Goal: Information Seeking & Learning: Learn about a topic

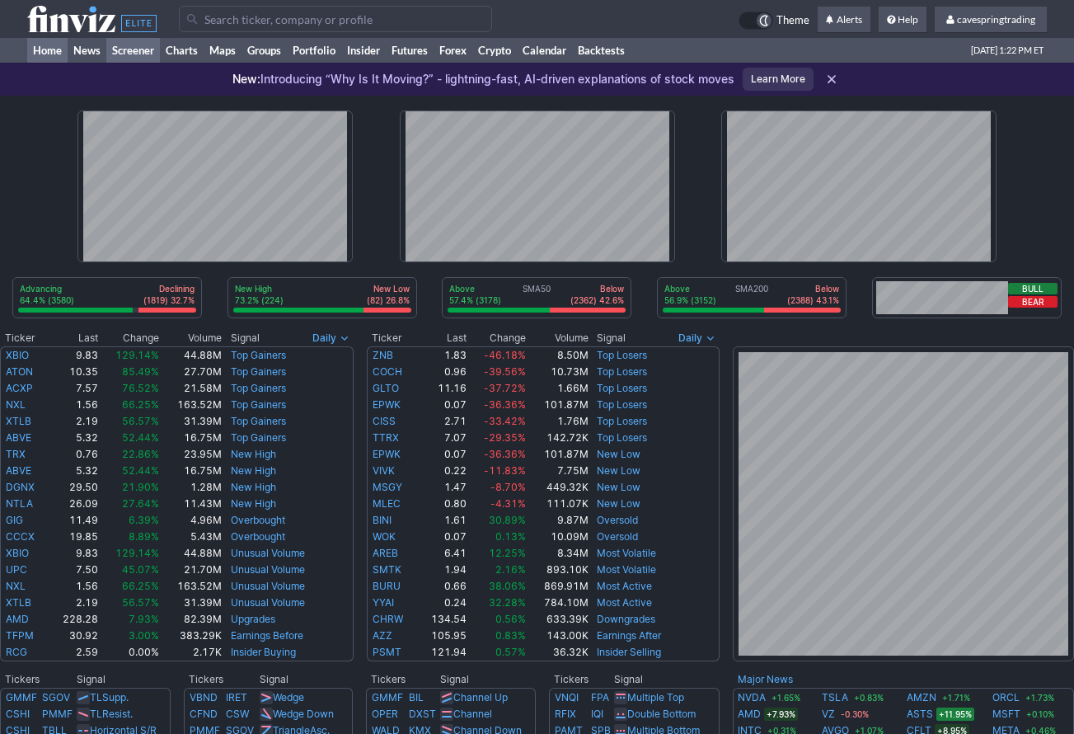
click at [141, 43] on link "Screener" at bounding box center [133, 50] width 54 height 25
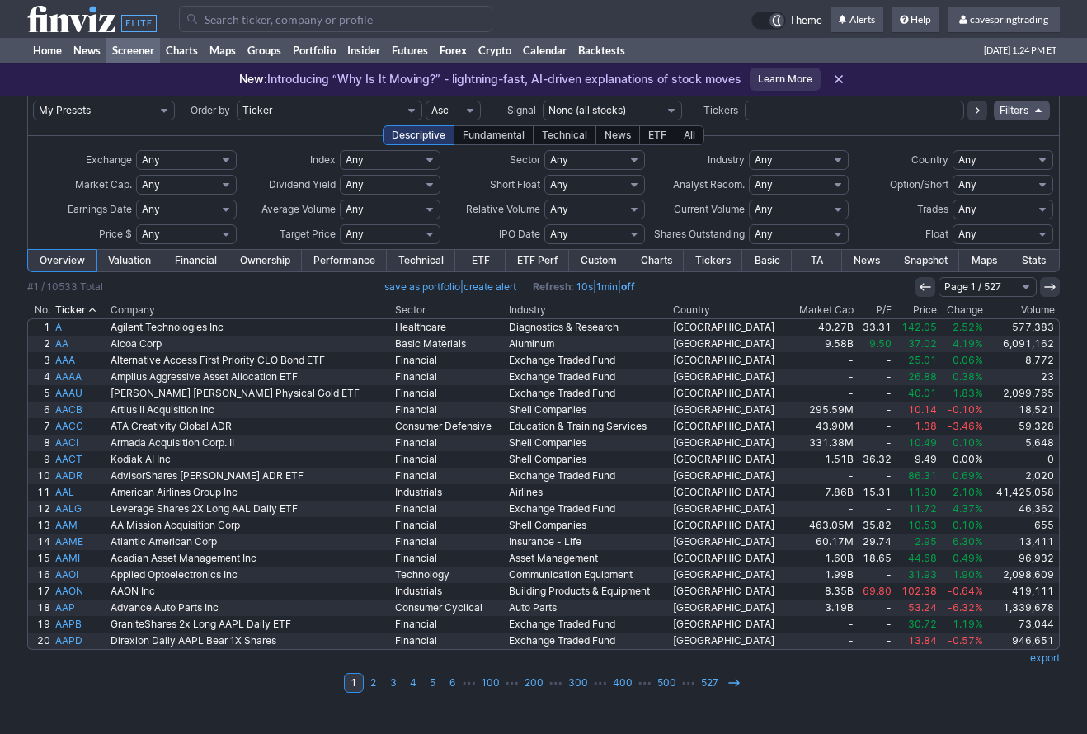
click at [128, 261] on link "Valuation" at bounding box center [129, 260] width 66 height 21
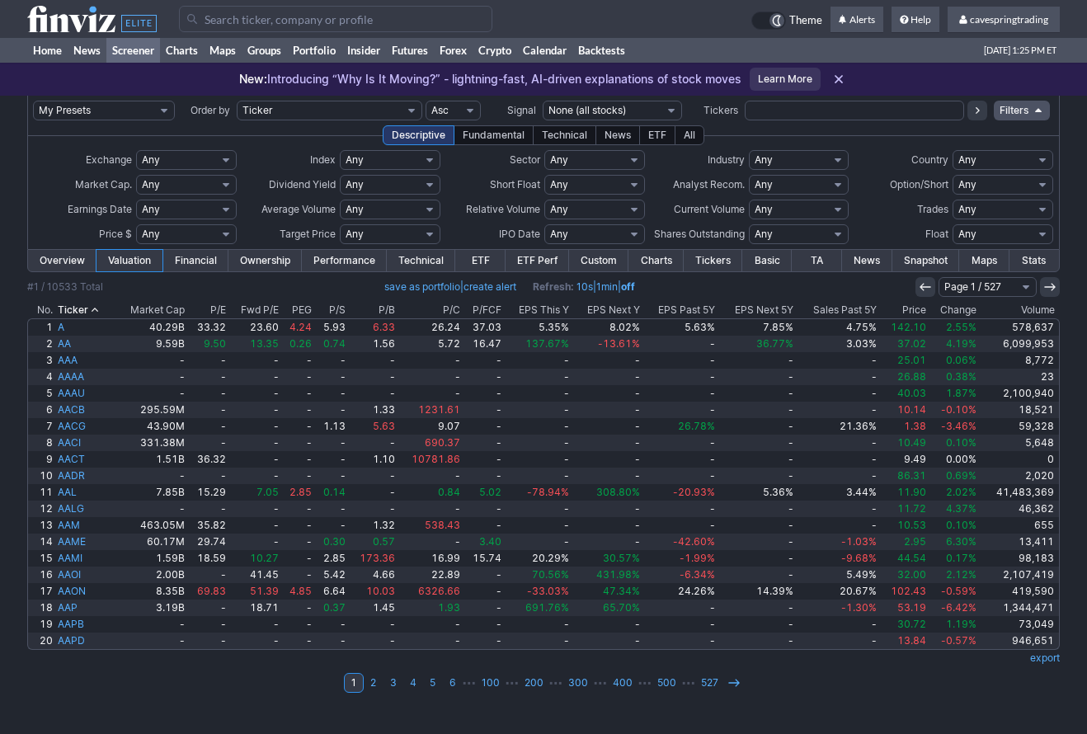
click at [201, 259] on link "Financial" at bounding box center [194, 260] width 65 height 21
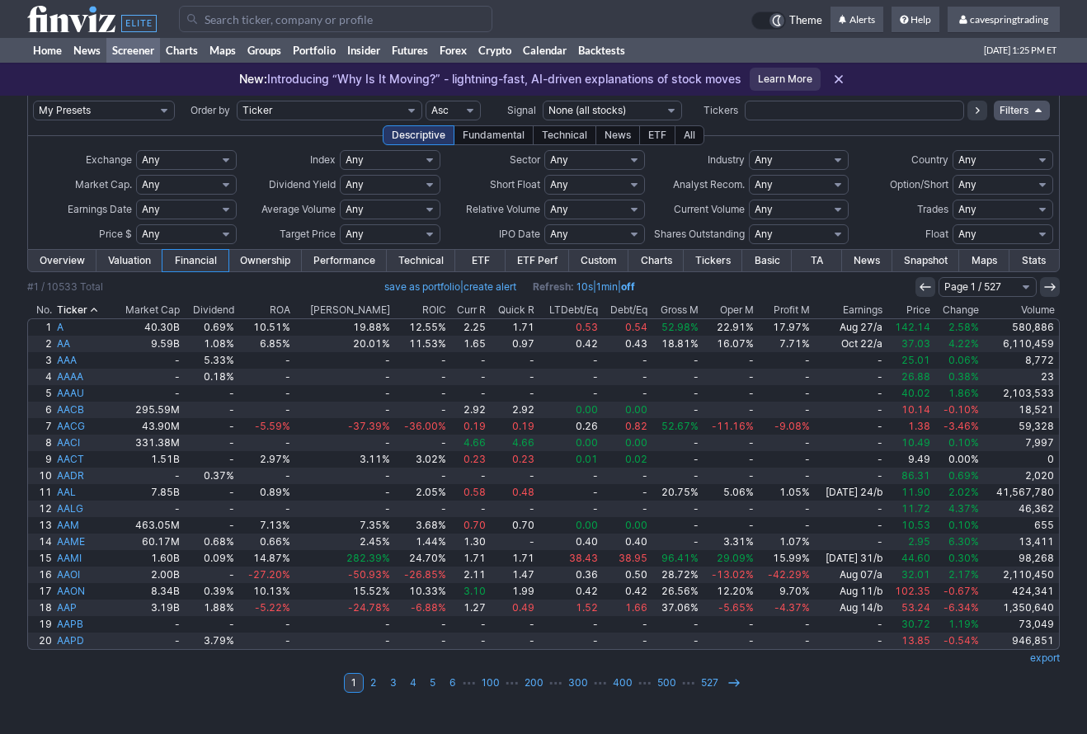
click at [247, 258] on link "Ownership" at bounding box center [264, 260] width 73 height 21
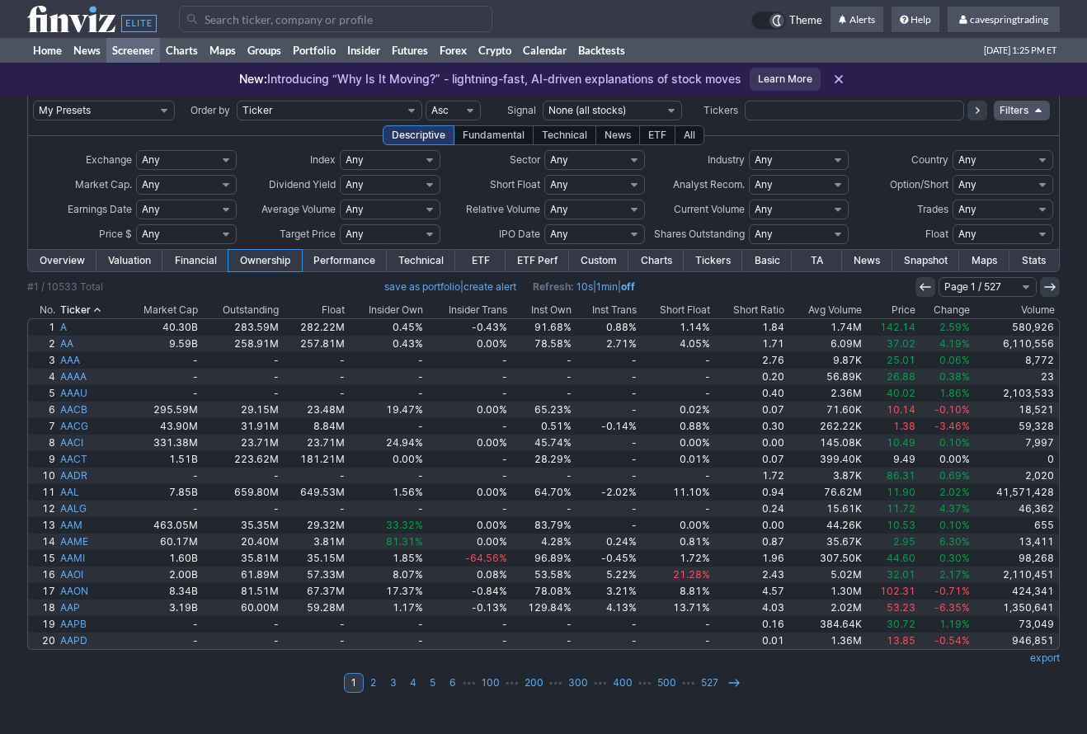
click at [350, 260] on link "Performance" at bounding box center [344, 260] width 85 height 21
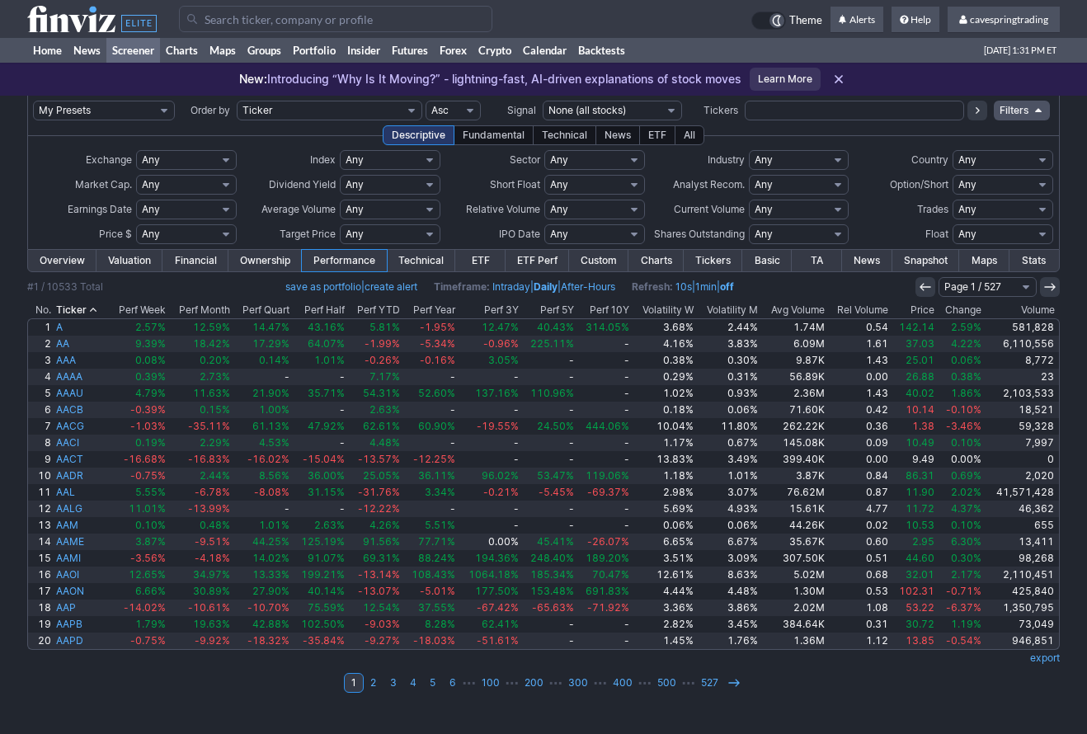
click at [660, 258] on link "Charts" at bounding box center [655, 260] width 54 height 21
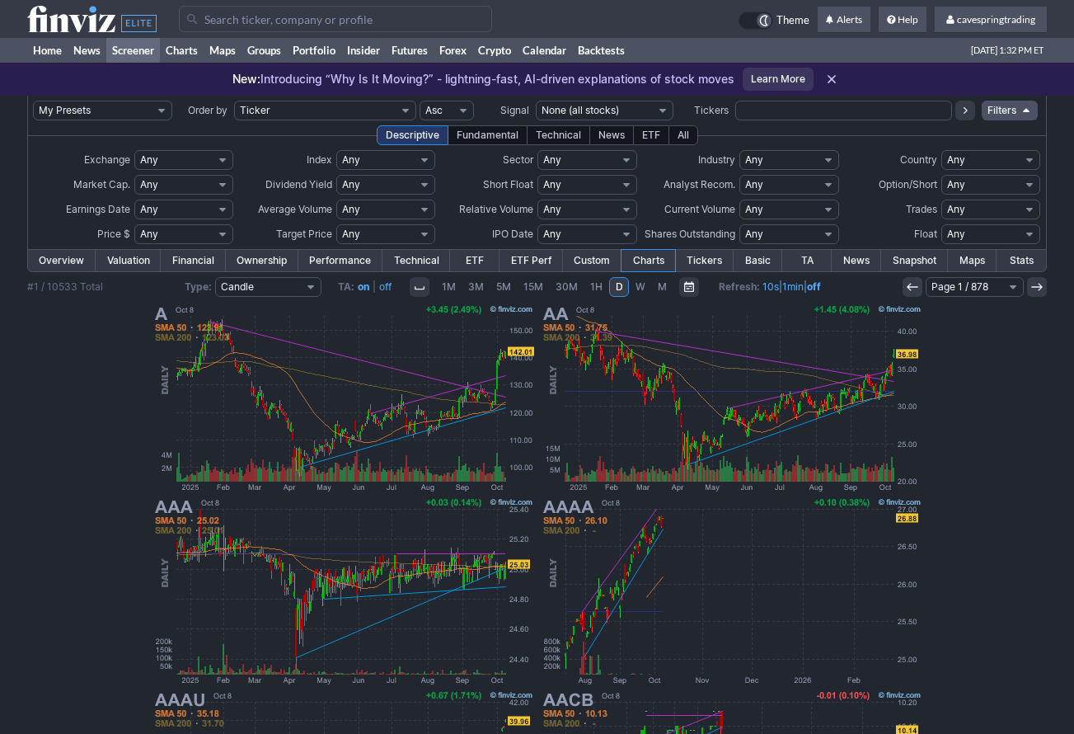
click at [432, 260] on link "Technical" at bounding box center [417, 260] width 68 height 21
